Goal: Information Seeking & Learning: Learn about a topic

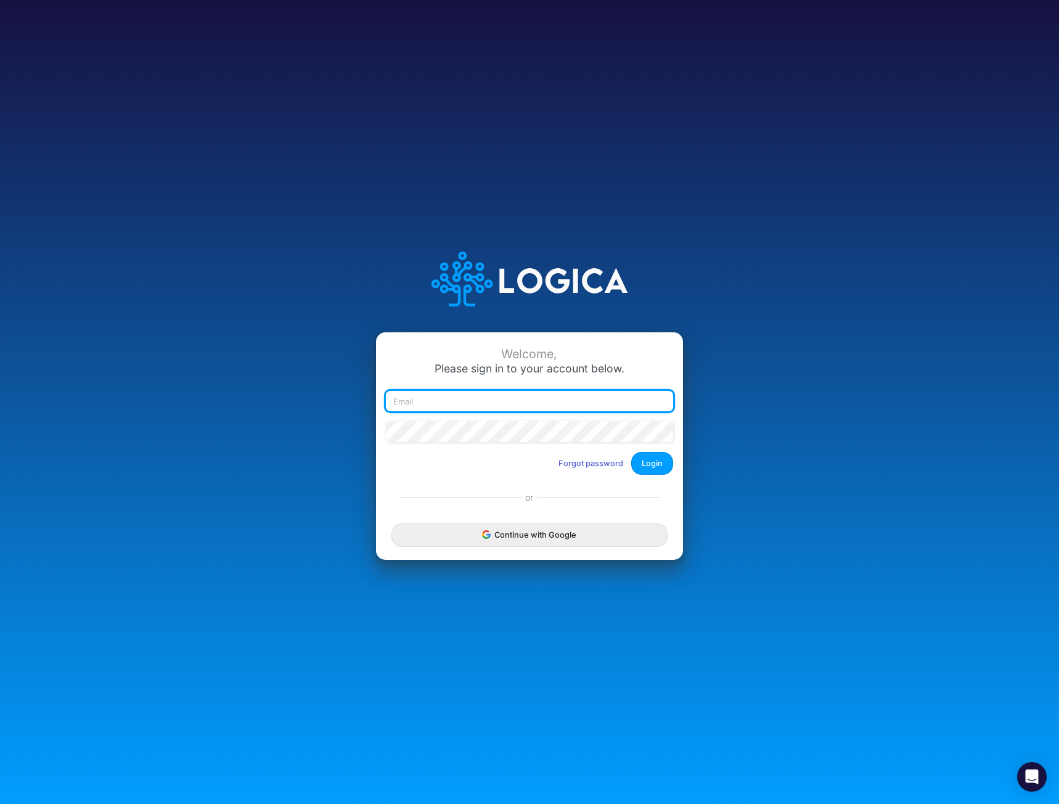
type input "[EMAIL_ADDRESS][DOMAIN_NAME]"
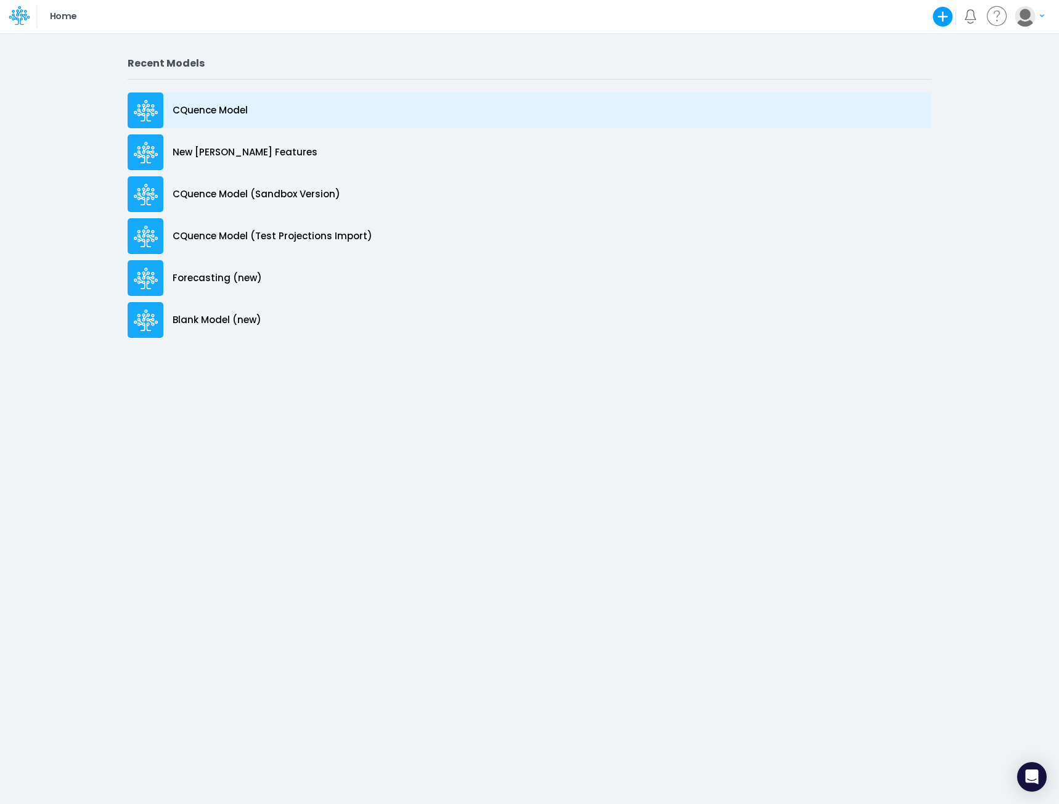
click at [209, 113] on p "CQuence Model" at bounding box center [210, 111] width 75 height 14
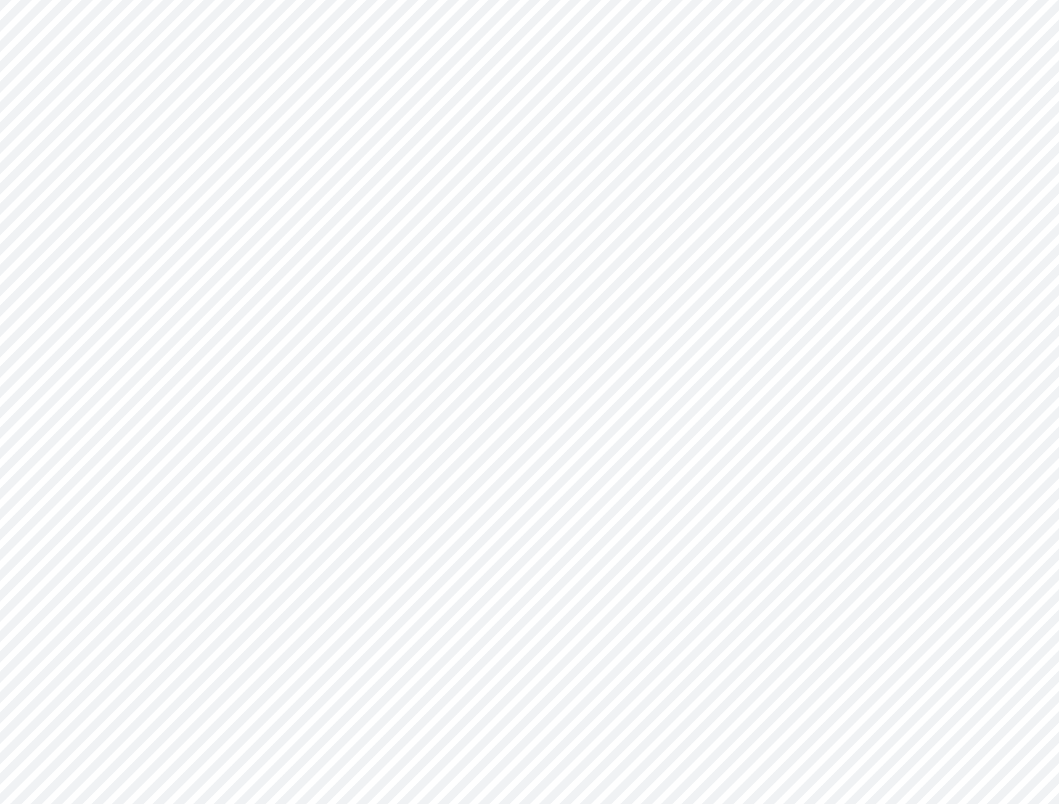
type input "Consolidated All by Month"
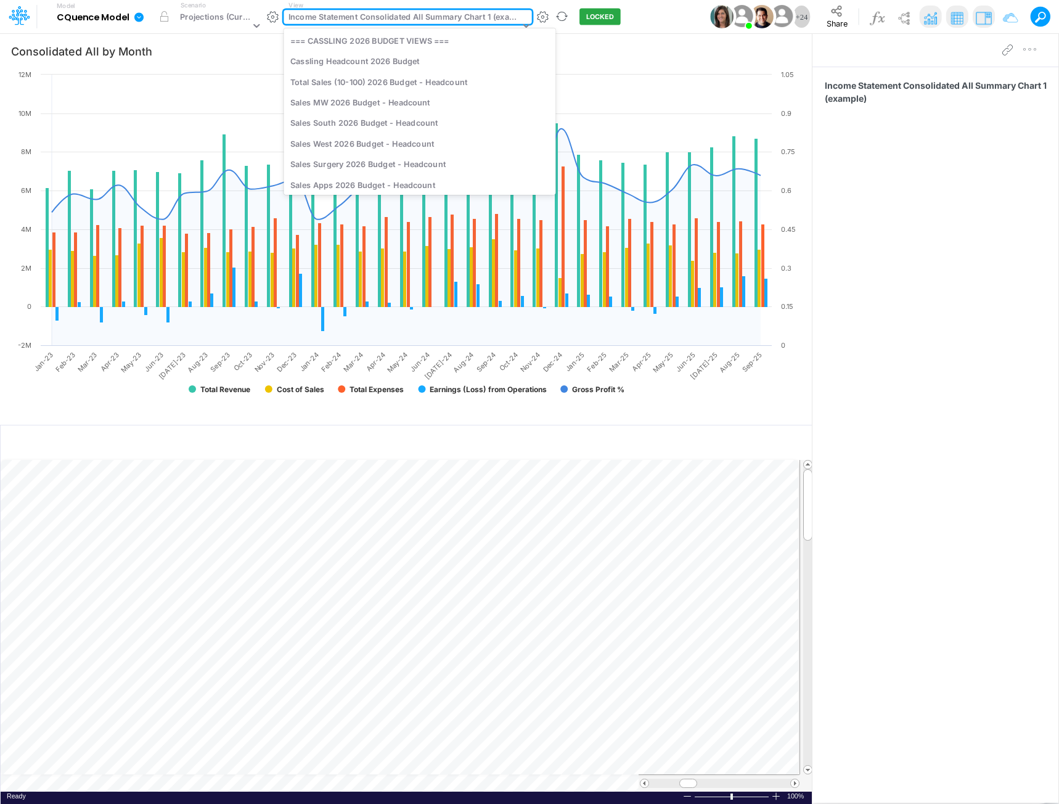
click at [366, 21] on div "Income Statement Consolidated All Summary Chart 1 (example)" at bounding box center [403, 18] width 231 height 14
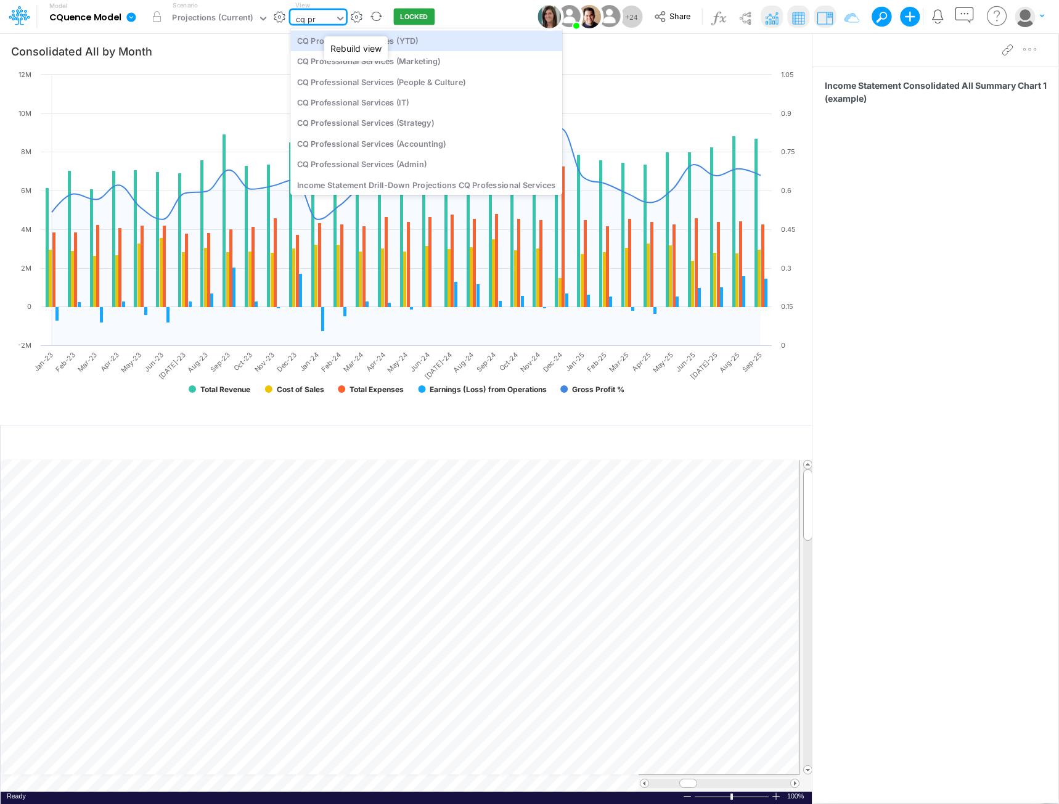
type input "cq pro"
click at [373, 36] on div "CQ Professional Services (YTD)" at bounding box center [426, 40] width 272 height 20
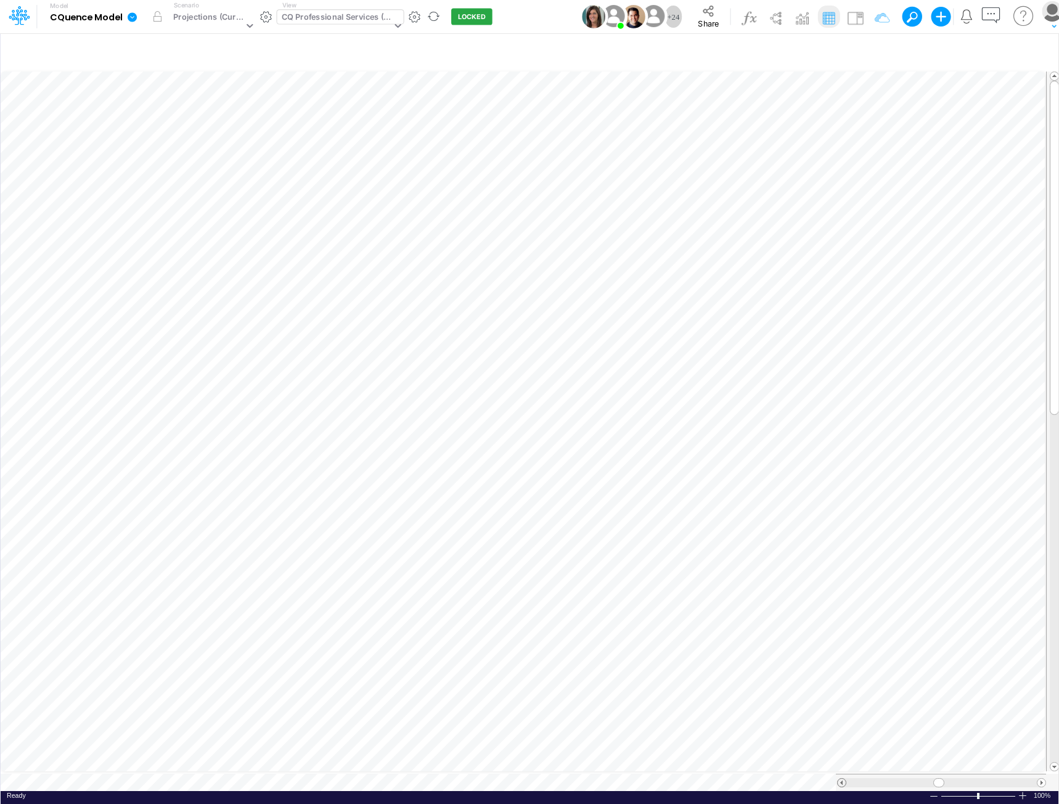
click at [843, 779] on span at bounding box center [842, 783] width 8 height 8
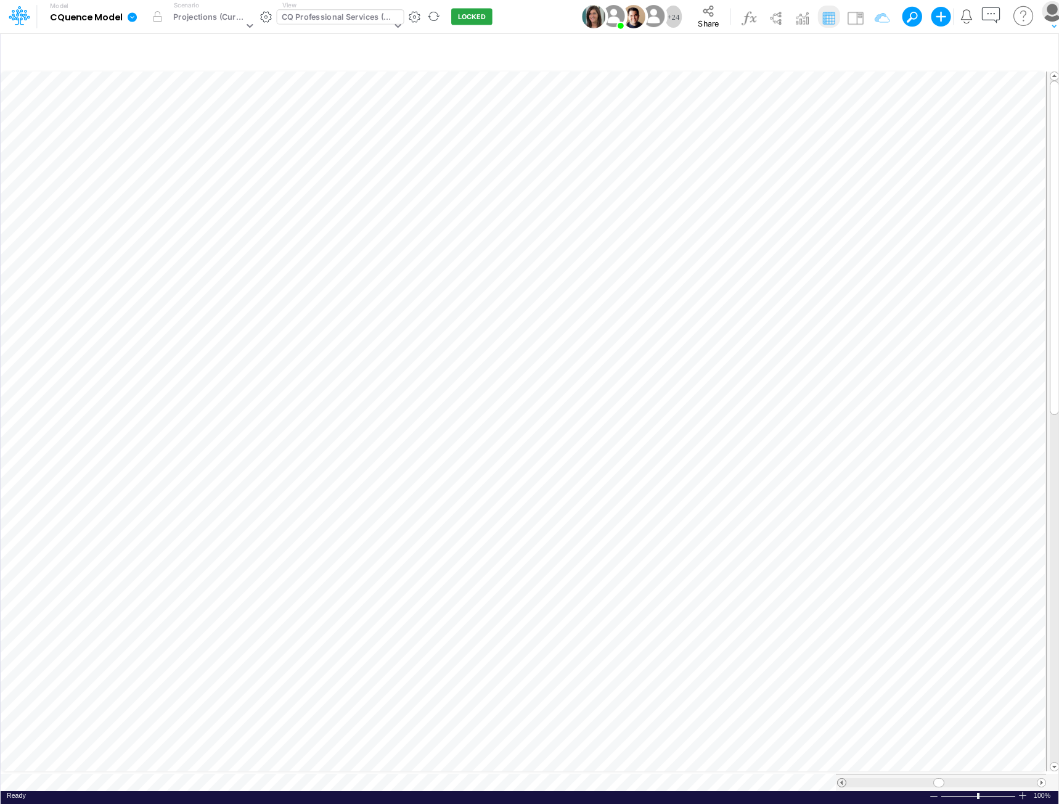
click at [843, 779] on span at bounding box center [842, 783] width 8 height 8
click at [1043, 779] on span at bounding box center [1041, 783] width 8 height 8
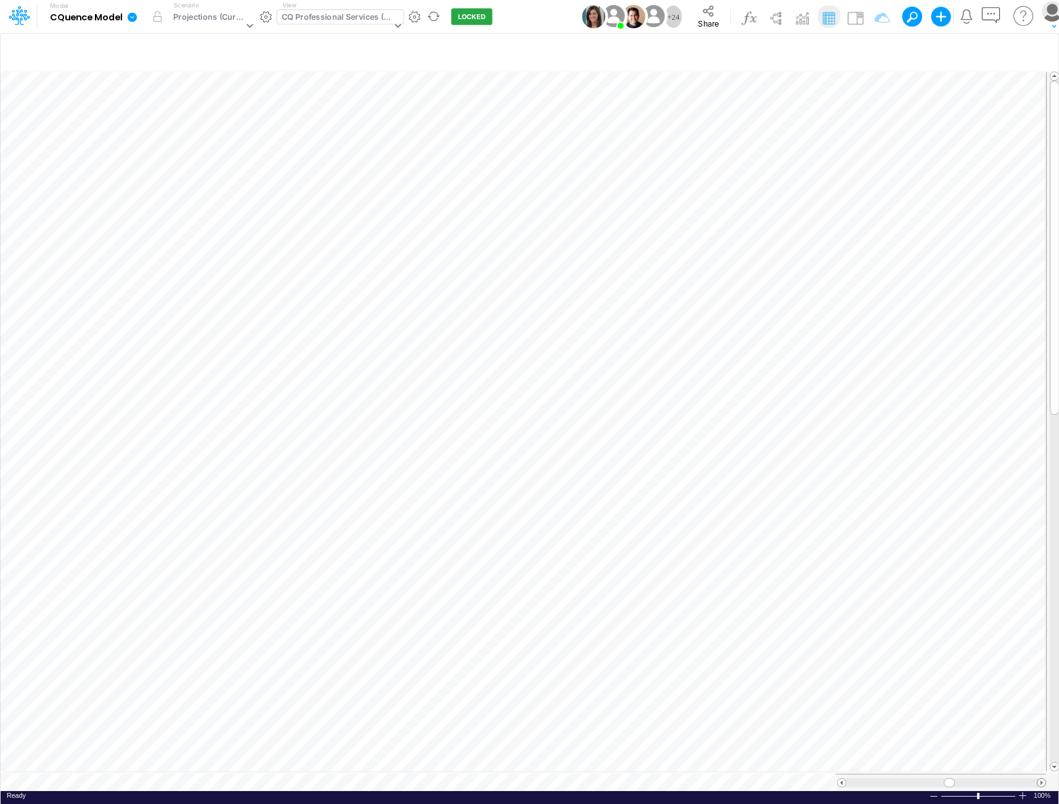
click at [1043, 779] on span at bounding box center [1041, 783] width 8 height 8
click at [843, 779] on span at bounding box center [842, 783] width 8 height 8
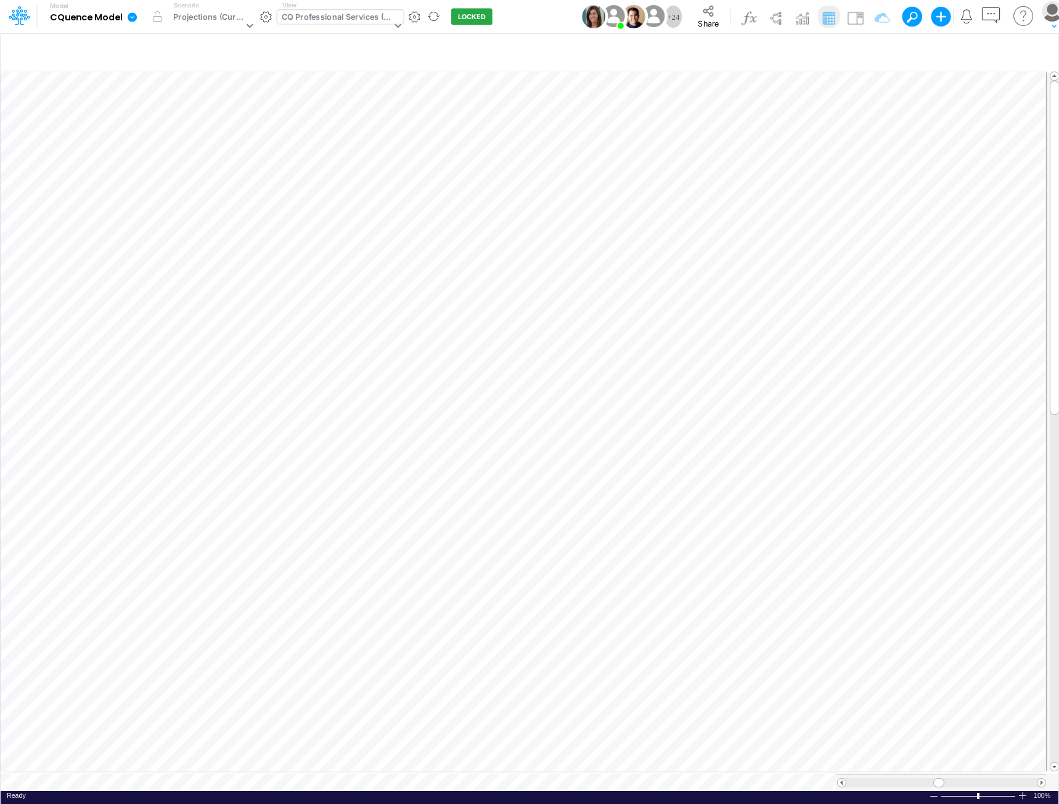
scroll to position [6, 1]
click at [1044, 779] on span at bounding box center [1041, 783] width 8 height 8
click at [1043, 779] on span at bounding box center [1041, 783] width 8 height 8
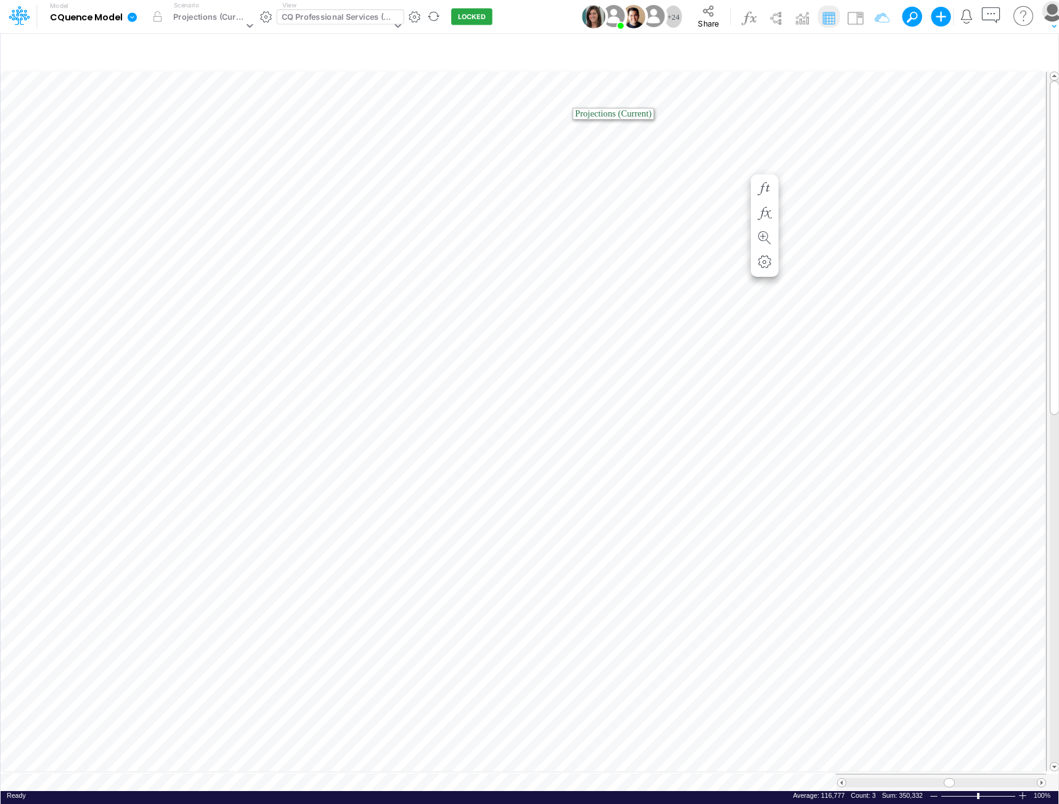
click at [362, 13] on div "CQ Professional Services (YTD)" at bounding box center [337, 18] width 110 height 14
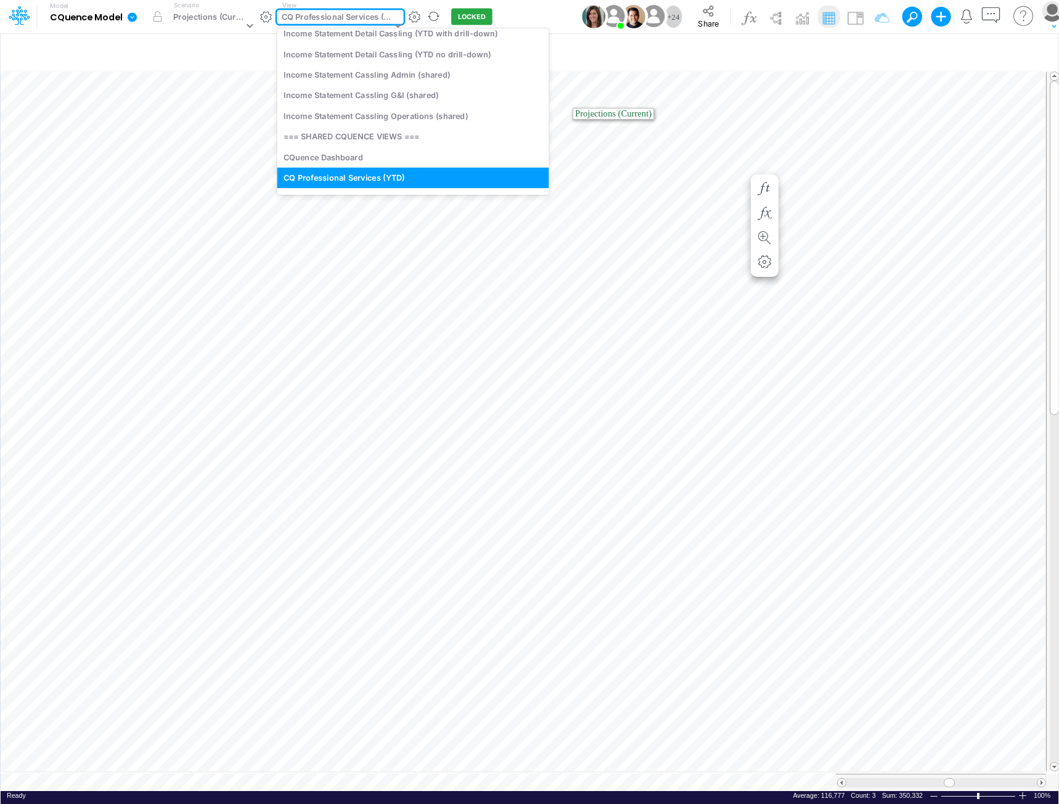
scroll to position [0, 0]
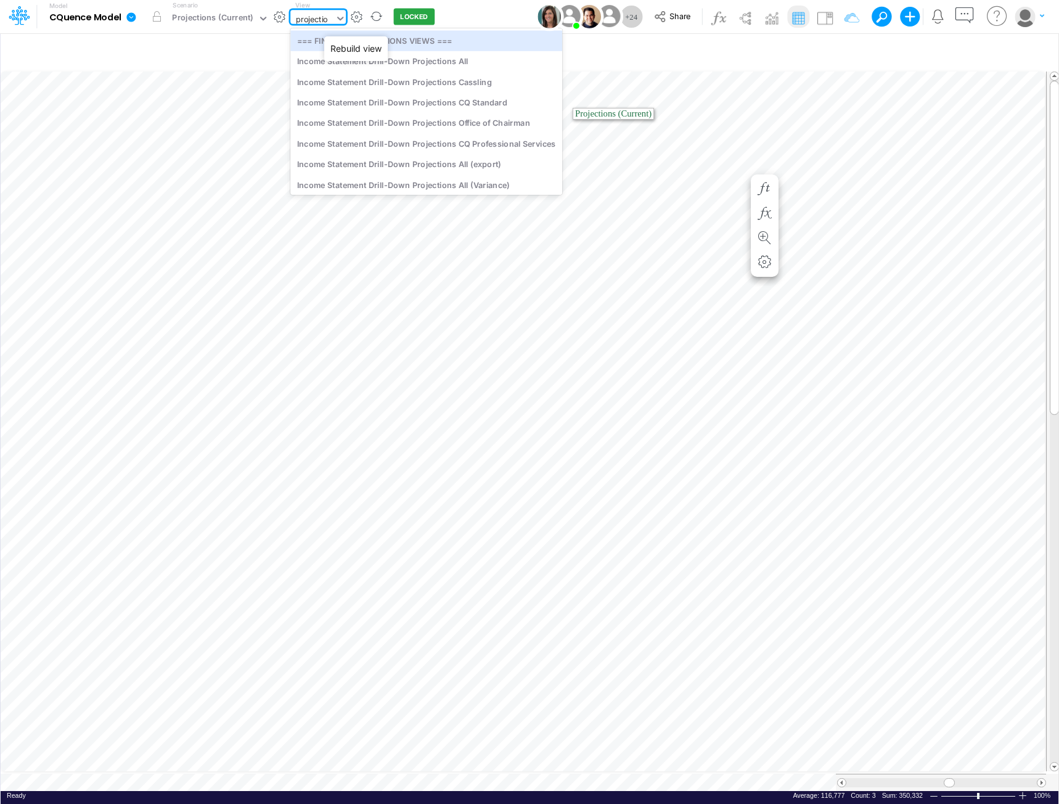
type input "projection"
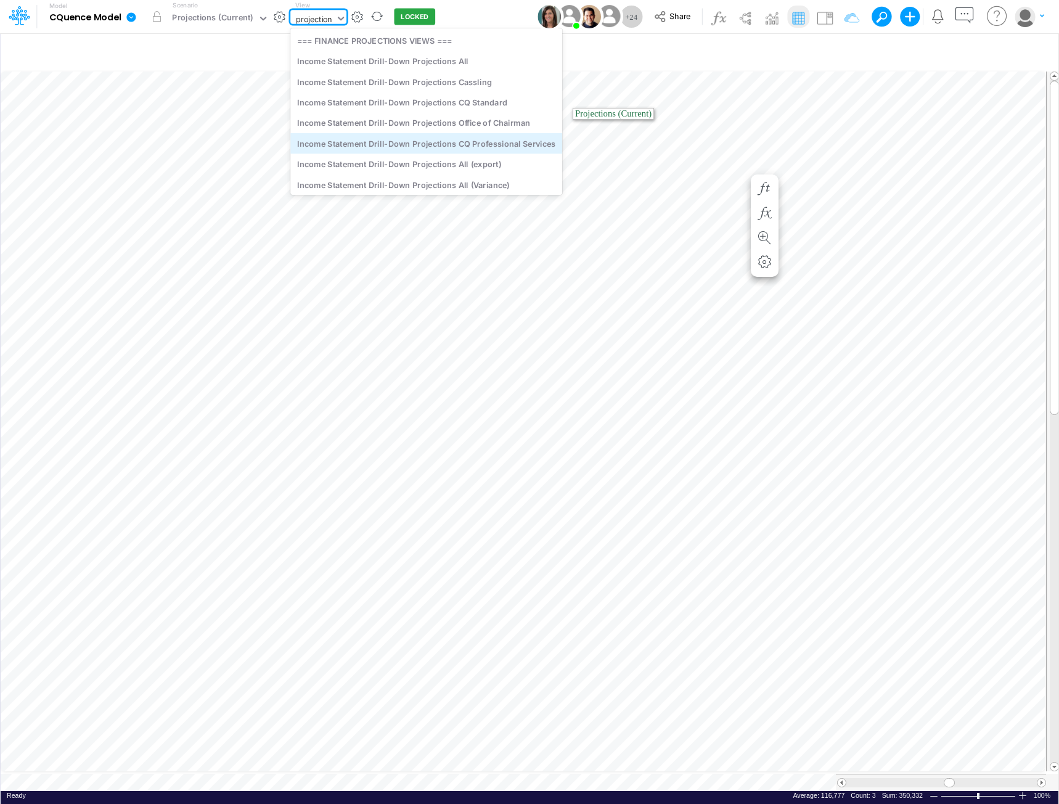
click at [443, 147] on div "Income Statement Drill-Down Projections CQ Professional Services" at bounding box center [426, 143] width 272 height 20
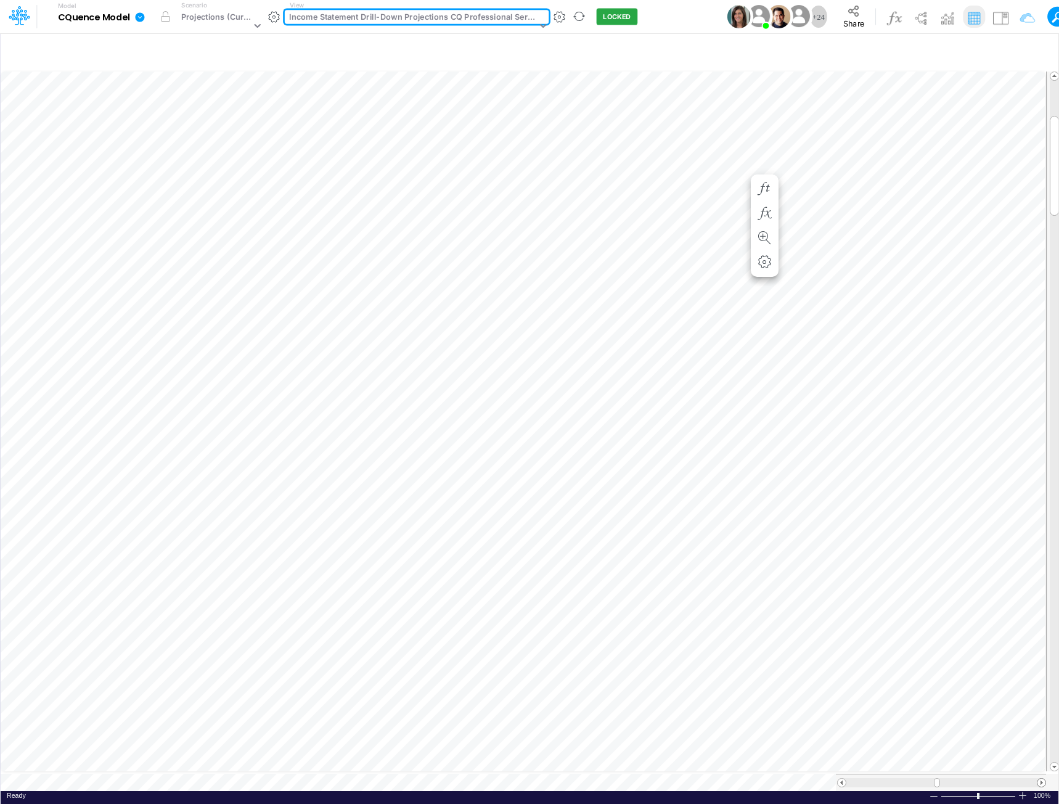
click at [1042, 779] on span at bounding box center [1041, 783] width 8 height 8
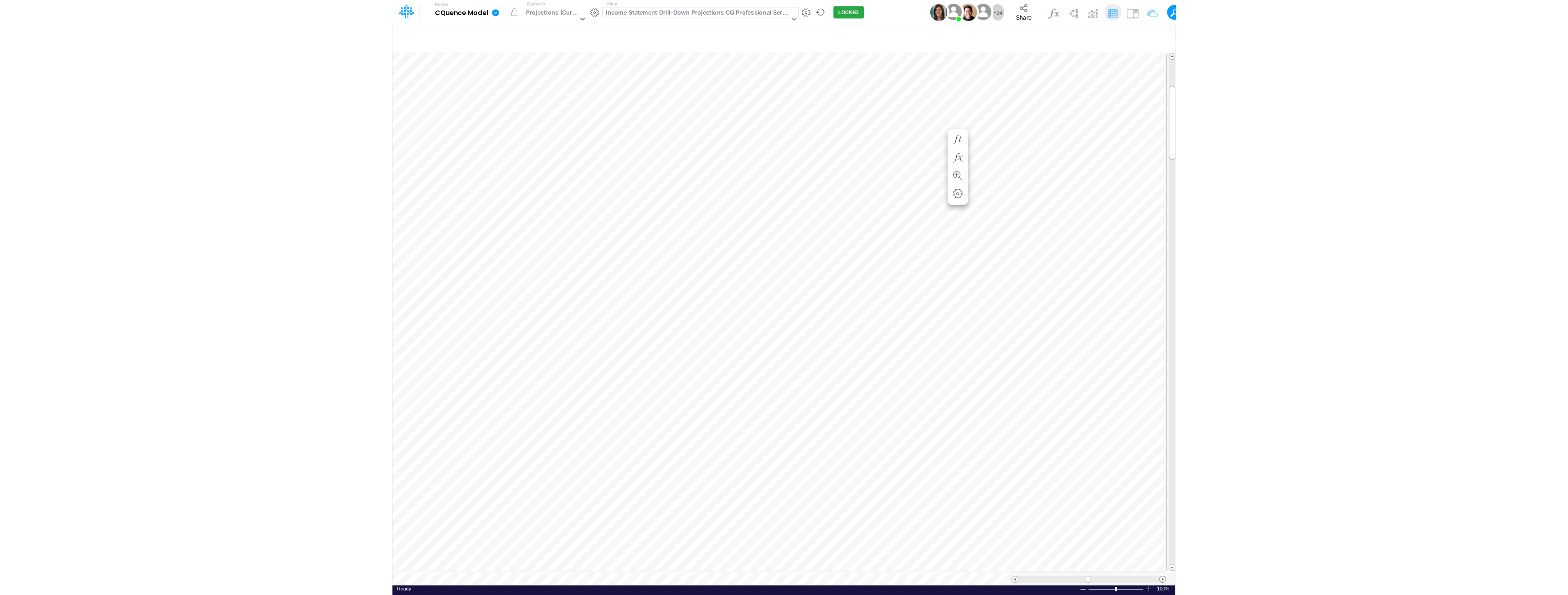
scroll to position [4, 0]
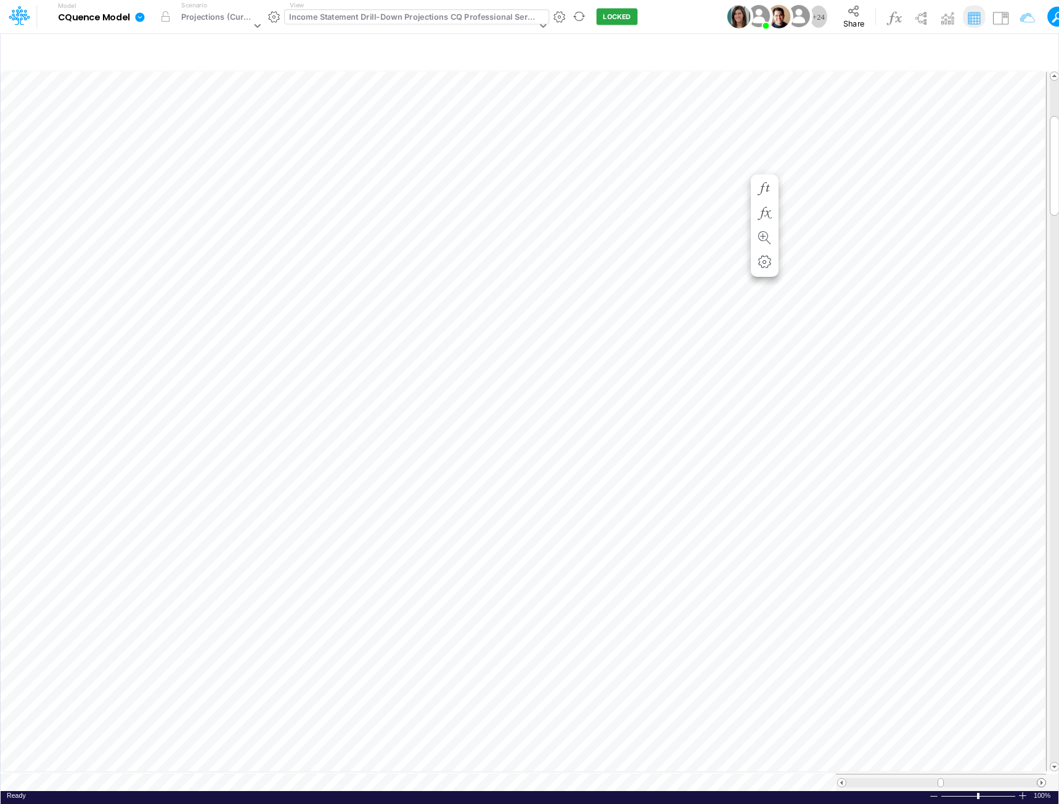
click at [1042, 779] on span at bounding box center [1041, 783] width 8 height 8
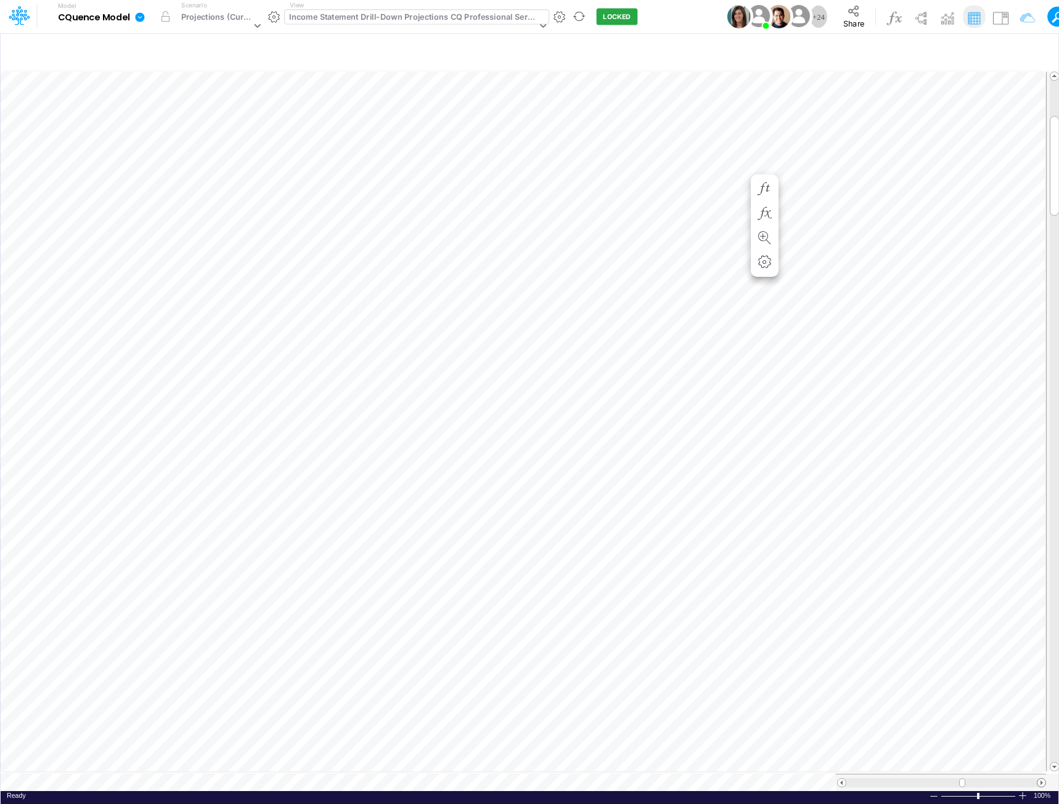
click at [1042, 779] on span at bounding box center [1041, 783] width 8 height 8
click at [1043, 779] on span at bounding box center [1041, 783] width 8 height 8
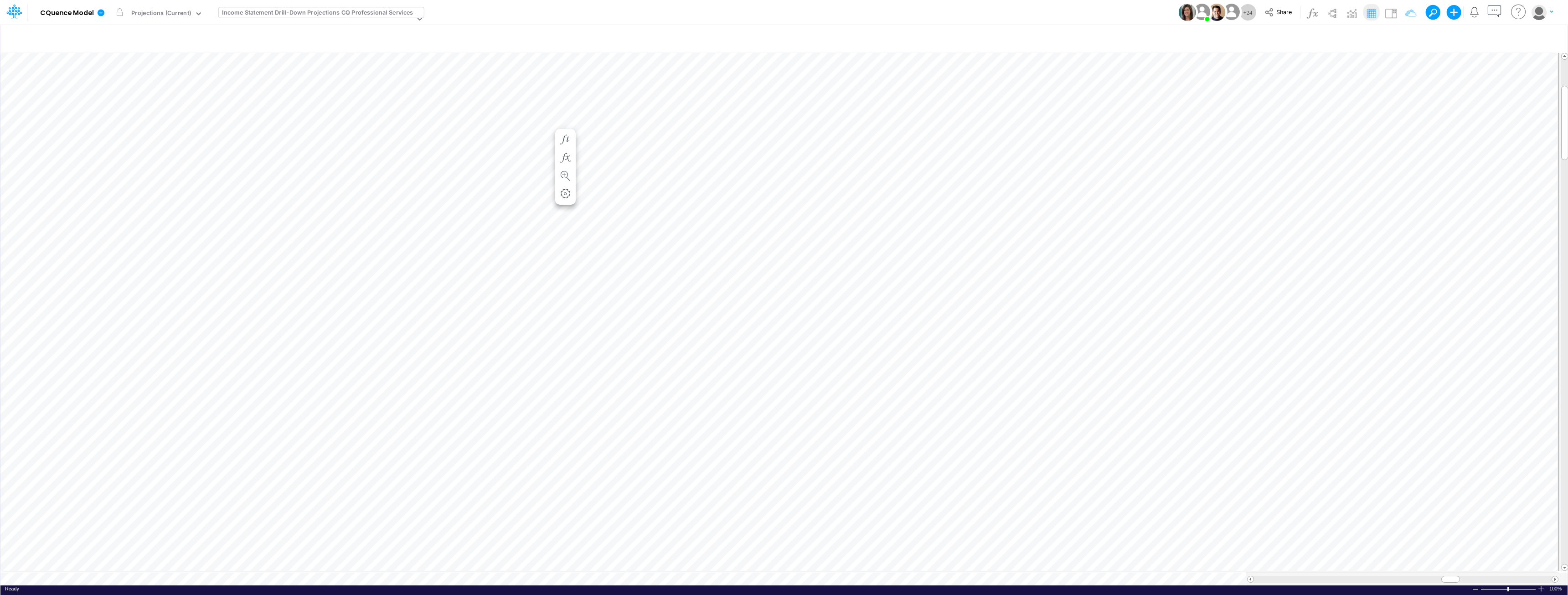
click at [260, 13] on div "Income Statement Drill-Down Projections CQ Professional Services" at bounding box center [317, 13] width 191 height 10
type input "account"
click at [288, 27] on div "CQ Accounting 2026 Budget - Headcount" at bounding box center [283, 30] width 129 height 15
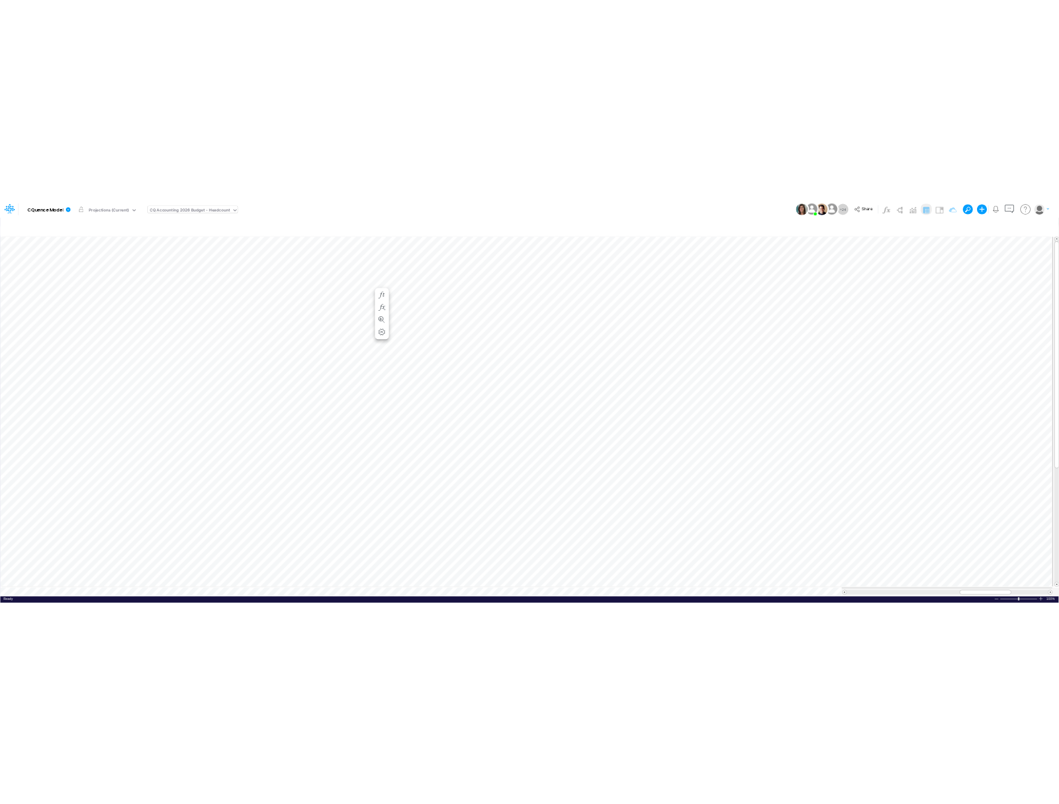
scroll to position [6, 0]
